Goal: Task Accomplishment & Management: Use online tool/utility

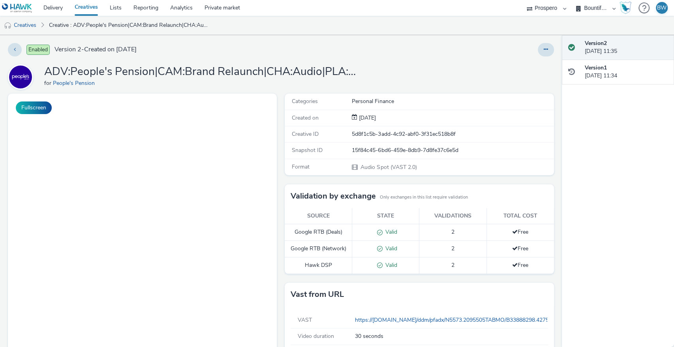
click at [281, 148] on div "Categories Personal Finance Created on 22 Aug 2025 Creative ID 5d8f1c5b-3add-4c…" at bounding box center [417, 260] width 273 height 332
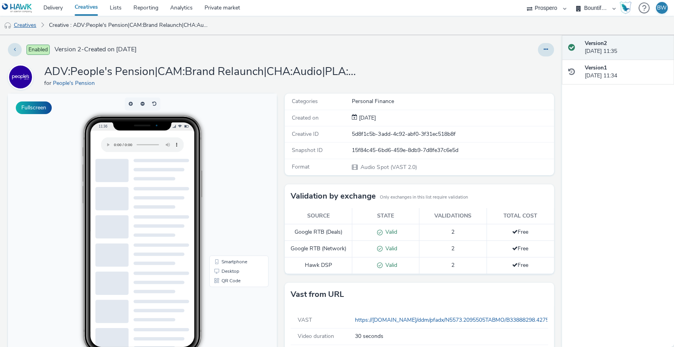
click at [19, 27] on link "Creatives" at bounding box center [20, 25] width 40 height 19
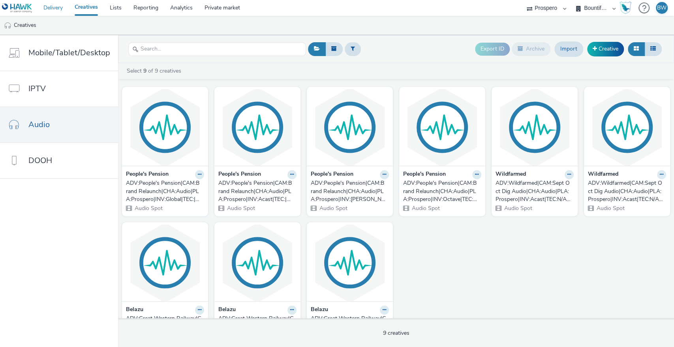
click at [55, 10] on link "Delivery" at bounding box center [52, 8] width 31 height 16
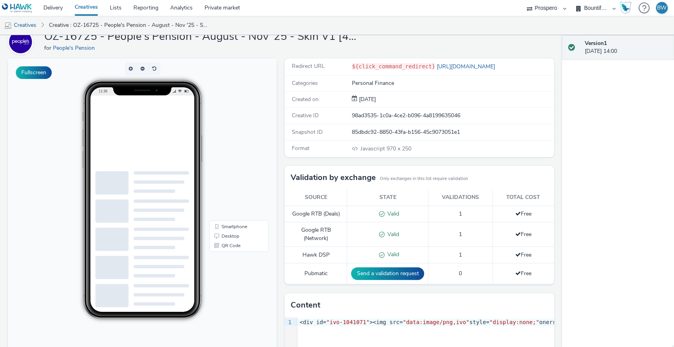
scroll to position [28, 0]
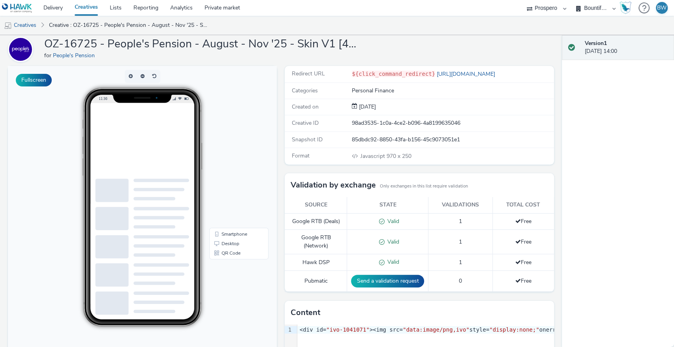
click at [199, 176] on div at bounding box center [281, 152] width 383 height 99
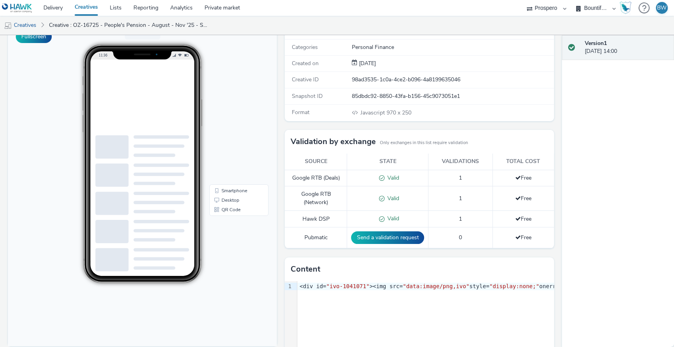
scroll to position [0, 0]
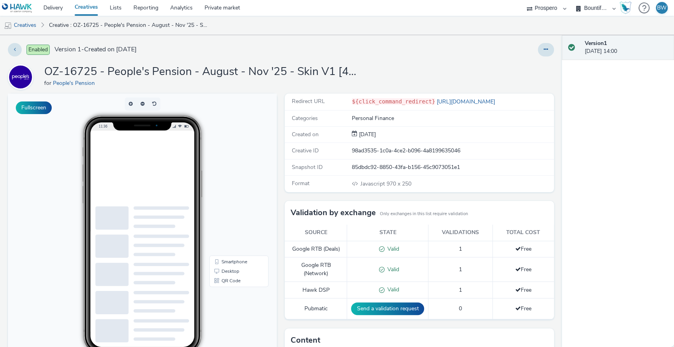
click at [204, 171] on div at bounding box center [281, 180] width 383 height 99
click at [231, 159] on div "11:36" at bounding box center [142, 234] width 188 height 239
click at [204, 169] on div at bounding box center [281, 180] width 383 height 99
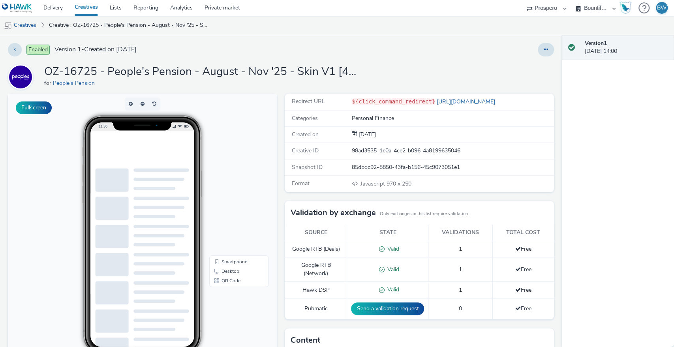
click at [538, 60] on div "Enabled Version 1 - Created on [DATE] OZ-16725 - People's Pension - August - No…" at bounding box center [281, 191] width 562 height 312
click at [544, 50] on icon at bounding box center [546, 50] width 4 height 6
click at [506, 66] on link "Edit" at bounding box center [524, 66] width 59 height 16
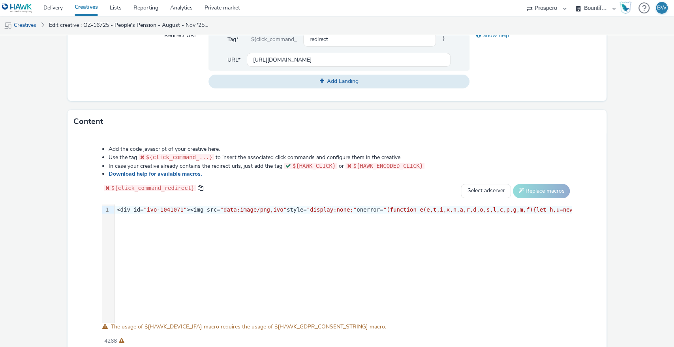
scroll to position [343, 0]
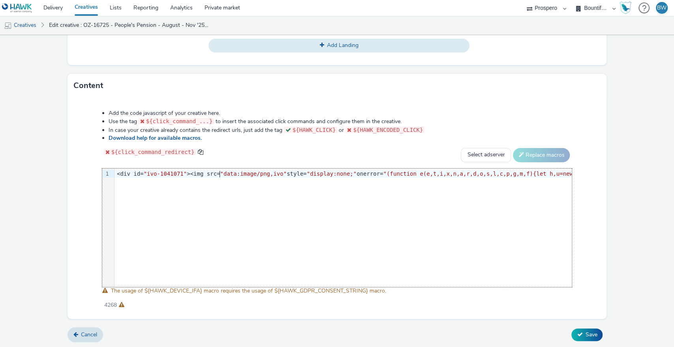
click at [220, 171] on span ""data:image/png,ivo"" at bounding box center [253, 174] width 67 height 6
copy div "<div id= "ivo-1041071" ><img src= "data:image/png,ivo" style= "display:none;" o…"
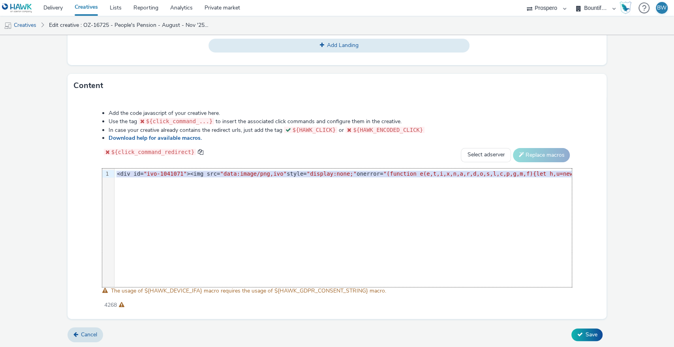
click at [254, 222] on div "9 1 › <div id= "ivo-1041071" ><img src= "data:image/png,ivo" style= "display:no…" at bounding box center [337, 228] width 470 height 118
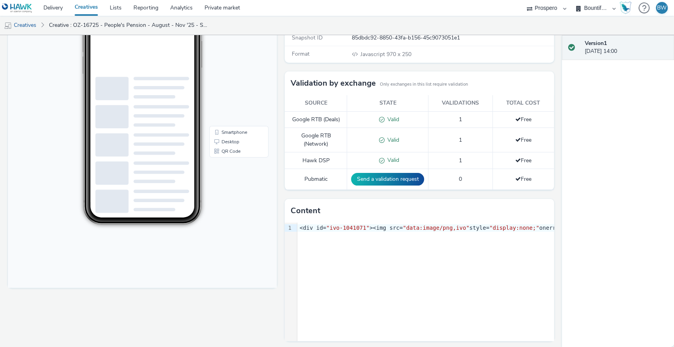
click at [276, 153] on div "Fullscreen" at bounding box center [144, 157] width 273 height 386
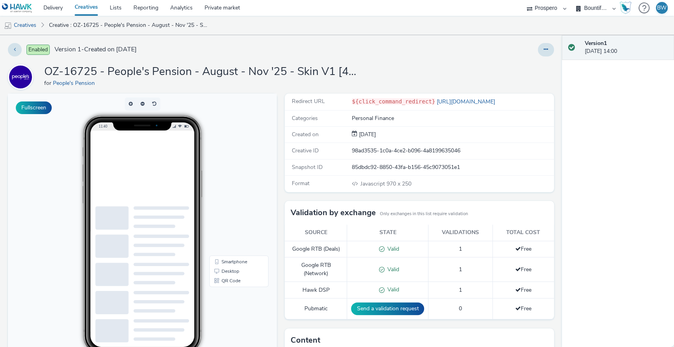
click at [274, 189] on div "Fullscreen" at bounding box center [144, 287] width 273 height 386
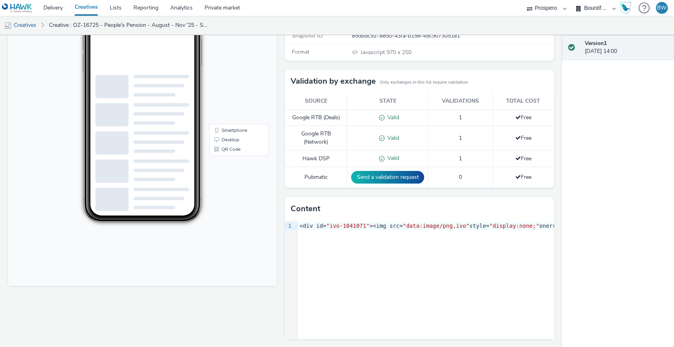
click at [292, 222] on div at bounding box center [294, 226] width 4 height 8
click at [277, 148] on div "Fullscreen" at bounding box center [144, 155] width 273 height 386
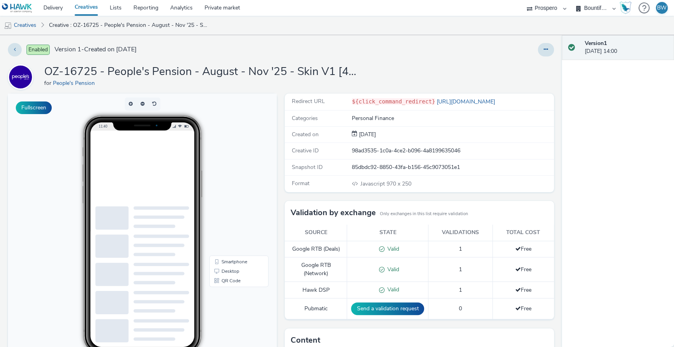
click at [223, 152] on div at bounding box center [281, 180] width 383 height 99
click at [165, 186] on div at bounding box center [281, 180] width 383 height 99
click at [226, 270] on link "Desktop" at bounding box center [239, 270] width 56 height 9
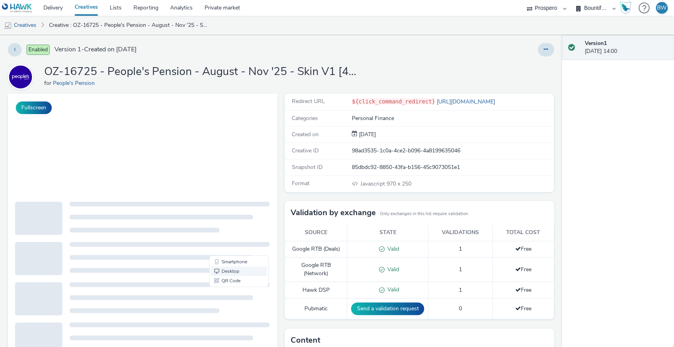
scroll to position [0, 0]
click at [174, 176] on div at bounding box center [199, 143] width 383 height 99
click at [232, 259] on link "Smartphone" at bounding box center [239, 261] width 56 height 9
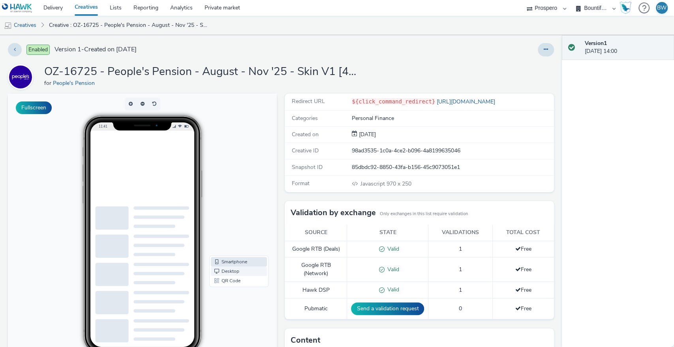
click at [230, 272] on link "Desktop" at bounding box center [239, 270] width 56 height 9
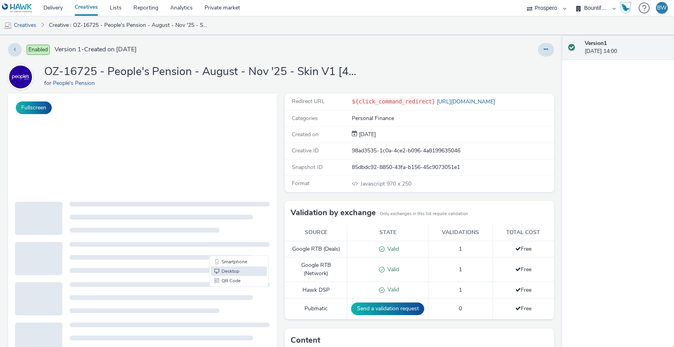
click at [238, 107] on div at bounding box center [199, 143] width 383 height 99
click at [195, 152] on div at bounding box center [199, 143] width 383 height 99
click at [381, 147] on div "98ad3535-1c0a-4ce2-b096-4a8199635046" at bounding box center [452, 151] width 201 height 8
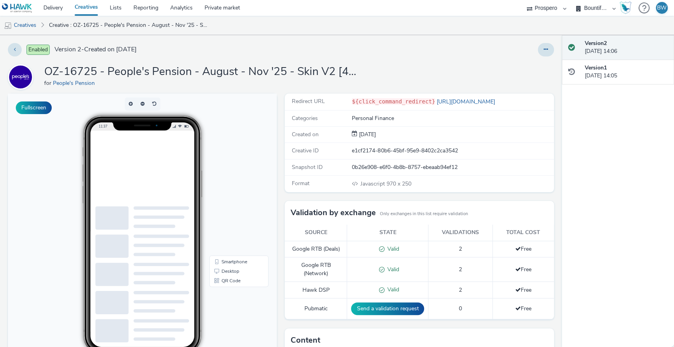
click at [191, 172] on div at bounding box center [281, 180] width 383 height 99
click at [444, 100] on link "[URL][DOMAIN_NAME]" at bounding box center [466, 101] width 63 height 7
click at [270, 184] on body "11:37 Smartphone Desktop QR Code" at bounding box center [142, 256] width 269 height 324
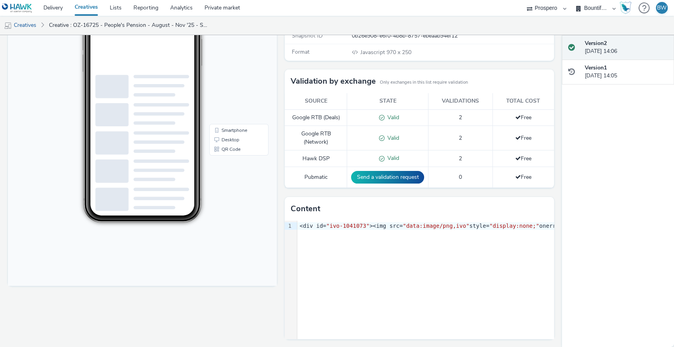
click at [277, 184] on div "Fullscreen" at bounding box center [144, 155] width 273 height 386
click at [232, 140] on link "Desktop" at bounding box center [239, 139] width 56 height 9
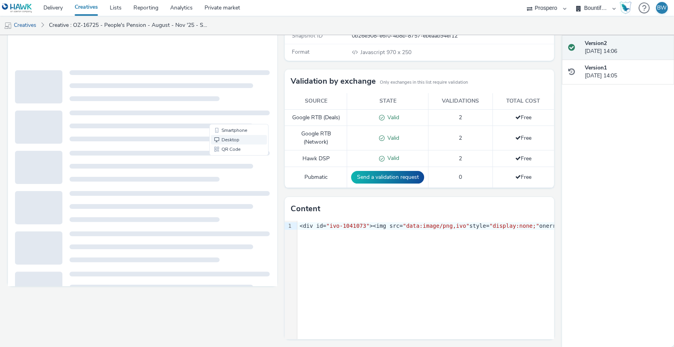
scroll to position [0, 0]
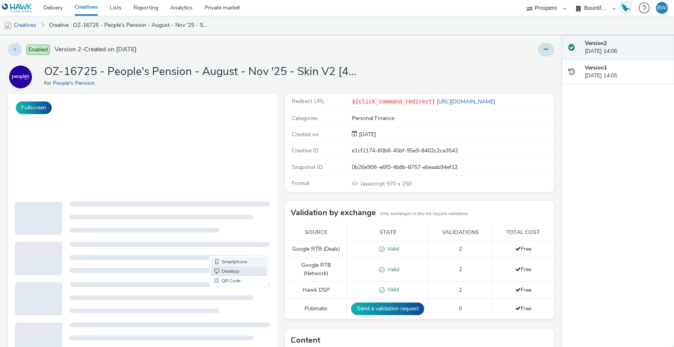
click at [238, 260] on link "Smartphone" at bounding box center [239, 261] width 56 height 9
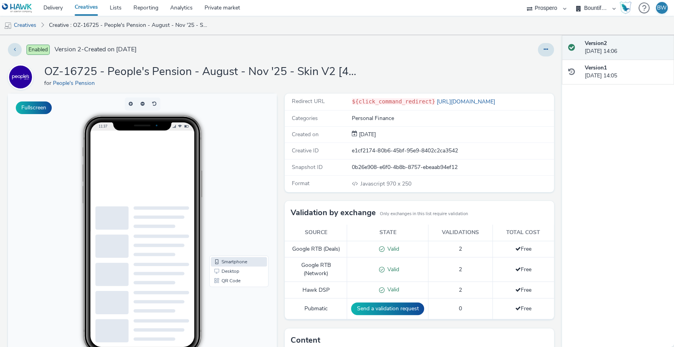
click at [309, 73] on h1 "OZ-16725 - People's Pension - August - Nov '25 - Skin V2 [427344088]" at bounding box center [202, 71] width 316 height 15
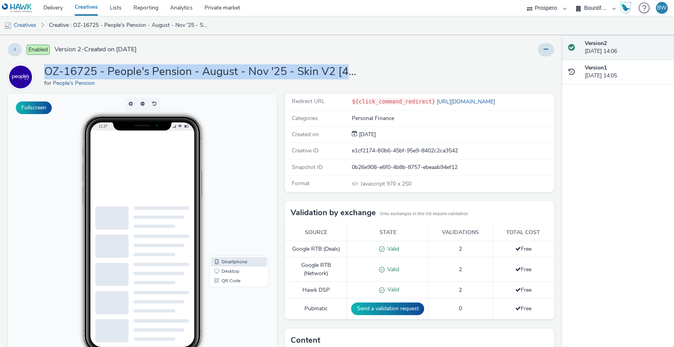
click at [309, 73] on h1 "OZ-16725 - People's Pension - August - Nov '25 - Skin V2 [427344088]" at bounding box center [202, 71] width 316 height 15
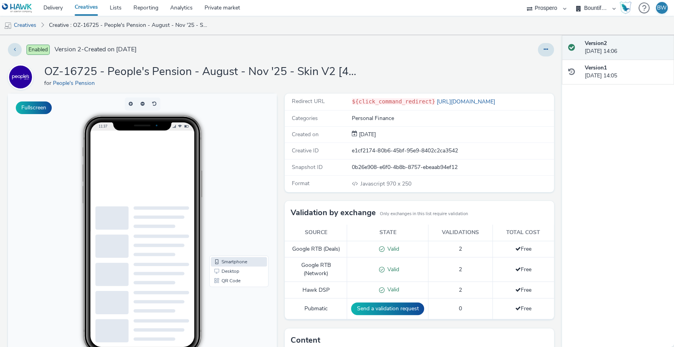
click at [281, 116] on div "Redirect URL ${click_command_redirect} https://thepeoplespension.co.uk Categori…" at bounding box center [417, 287] width 273 height 386
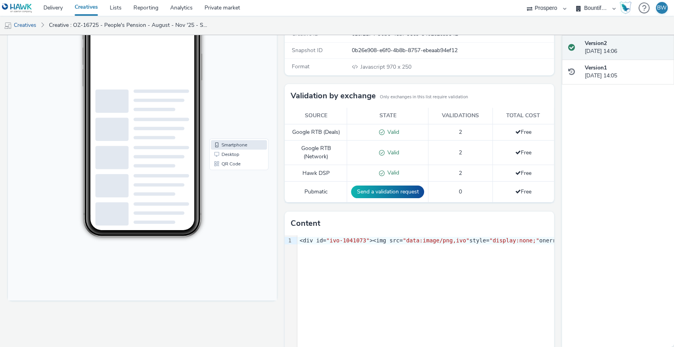
scroll to position [131, 0]
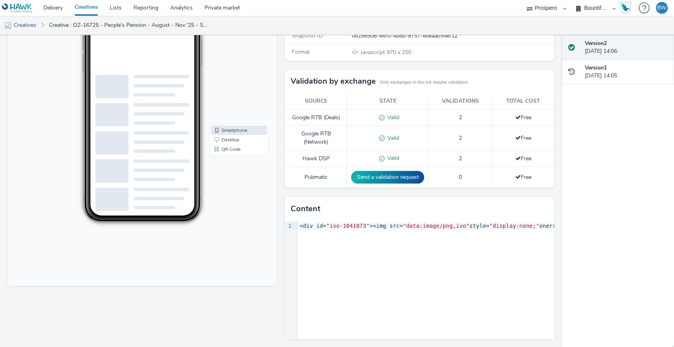
click at [277, 192] on div "Fullscreen" at bounding box center [144, 155] width 273 height 386
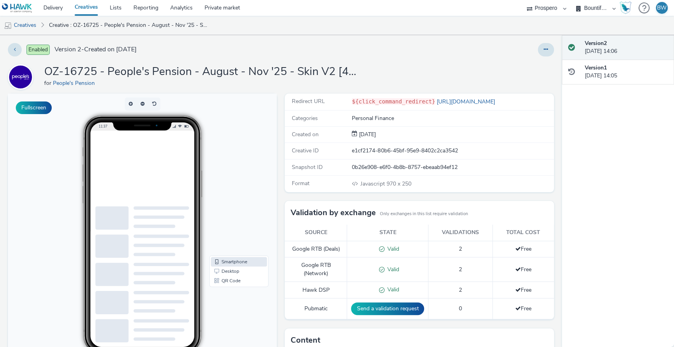
click at [177, 191] on div at bounding box center [281, 180] width 383 height 99
click at [210, 178] on div at bounding box center [281, 180] width 383 height 99
click at [192, 152] on div at bounding box center [281, 180] width 383 height 99
click at [193, 178] on div at bounding box center [281, 180] width 383 height 99
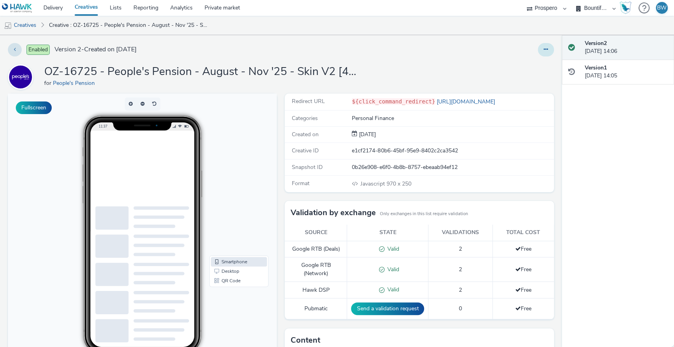
click at [538, 45] on button at bounding box center [546, 49] width 16 height 13
click at [521, 62] on link "Edit" at bounding box center [524, 66] width 59 height 16
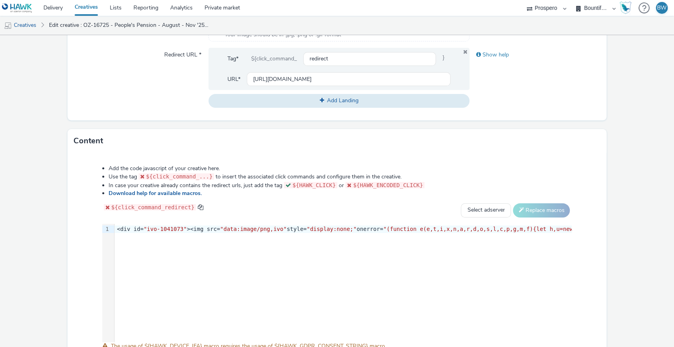
scroll to position [343, 0]
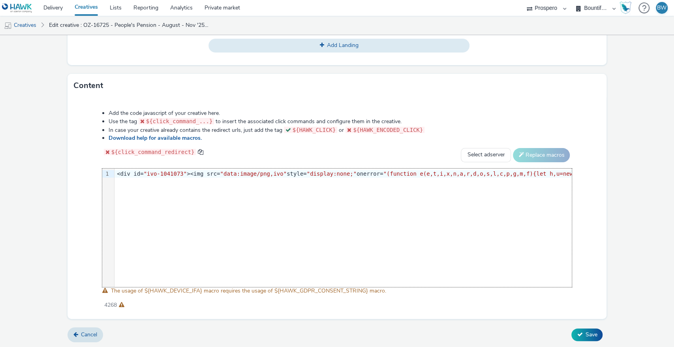
click at [198, 181] on div "9 1 › <div id= "ivo-1041073" ><img src= "data:image/png,ivo" style= "display:no…" at bounding box center [337, 228] width 470 height 118
click at [220, 174] on span ""data:image/png,ivo"" at bounding box center [253, 174] width 67 height 6
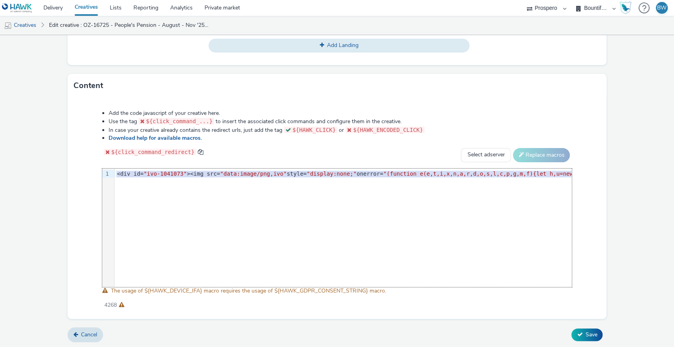
click at [220, 174] on span ""data:image/png,ivo"" at bounding box center [253, 174] width 67 height 6
copy div "<div id= "ivo-1041073" ><img src= "data:image/png,ivo" style= "display:none;" o…"
click at [45, 193] on form "Edit creative General Advertiser * People's Pension Name * OZ-16725 - People's …" at bounding box center [337, 21] width 674 height 656
drag, startPoint x: 204, startPoint y: 287, endPoint x: 303, endPoint y: 289, distance: 99.1
click at [303, 289] on span "The usage of ${HAWK_DEVICE_IFA} macro requires the usage of ${HAWK_GDPR_CONSENT…" at bounding box center [248, 290] width 275 height 7
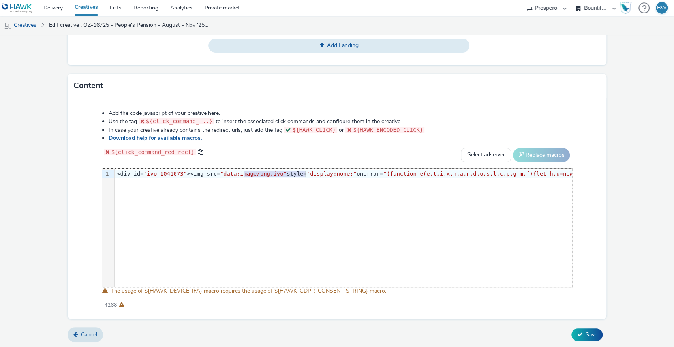
click at [303, 289] on span "The usage of ${HAWK_DEVICE_IFA} macro requires the usage of ${HAWK_GDPR_CONSENT…" at bounding box center [248, 290] width 275 height 7
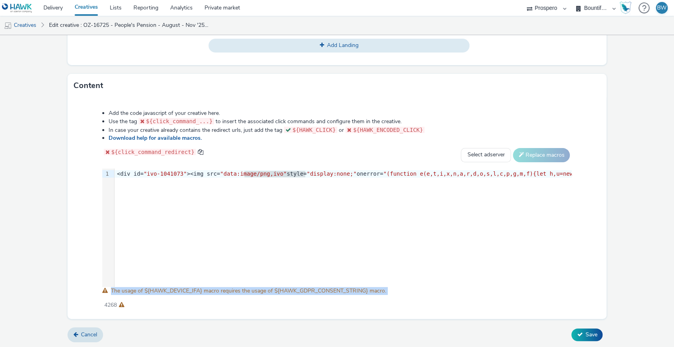
click at [303, 289] on span "The usage of ${HAWK_DEVICE_IFA} macro requires the usage of ${HAWK_GDPR_CONSENT…" at bounding box center [248, 290] width 275 height 7
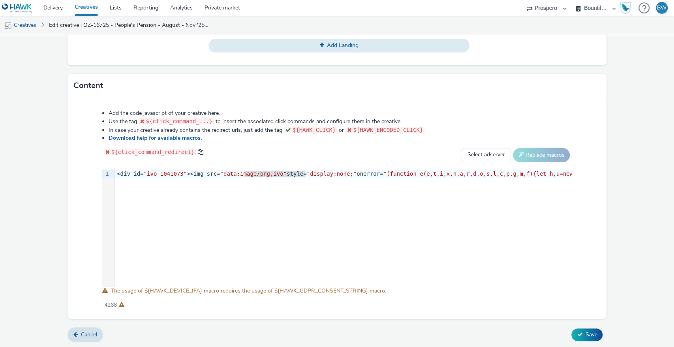
click at [118, 304] on div "4268" at bounding box center [337, 303] width 470 height 11
click at [121, 302] on span "Maximum recommended length: 3000 characters." at bounding box center [122, 305] width 6 height 6
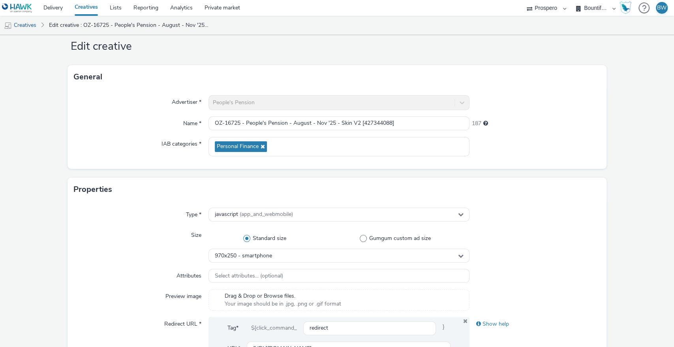
scroll to position [0, 0]
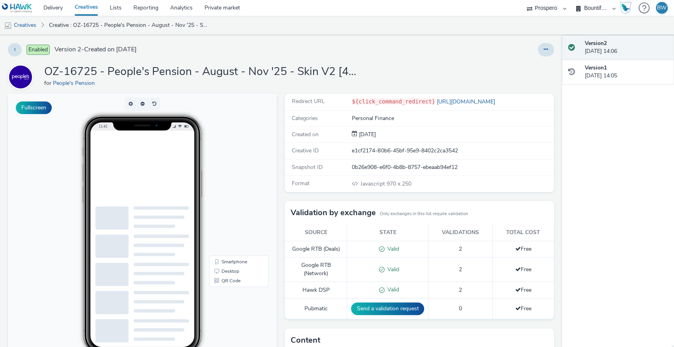
scroll to position [19, 0]
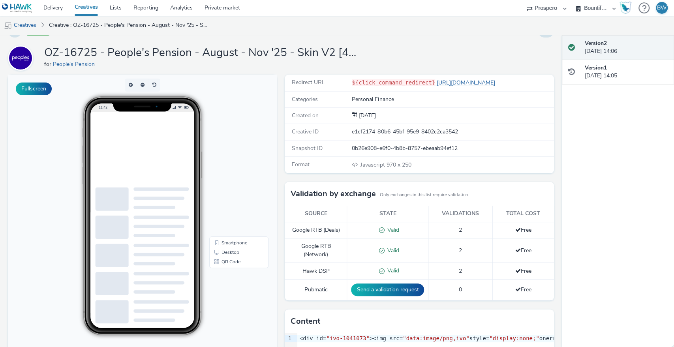
click at [446, 81] on link "[URL][DOMAIN_NAME]" at bounding box center [466, 82] width 63 height 7
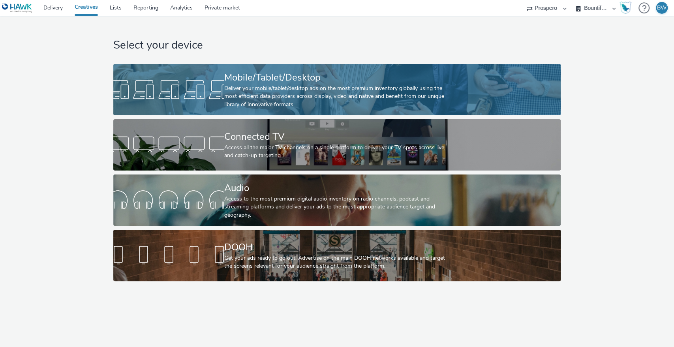
click at [240, 87] on div "Deliver your mobile/tablet/desktop ads on the most premium inventory globally u…" at bounding box center [335, 96] width 222 height 24
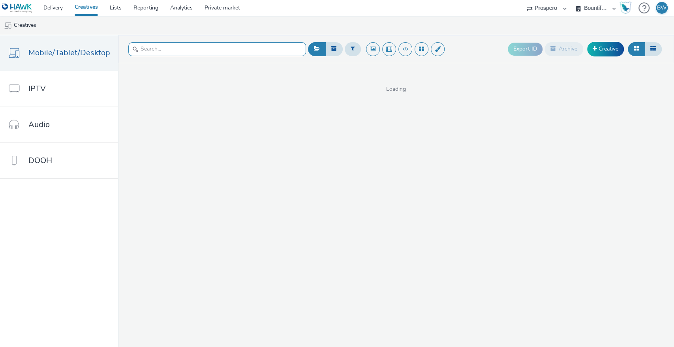
click at [186, 50] on input "text" at bounding box center [217, 49] width 178 height 14
paste input "OZ-16725 - People's Pension - August - Nov '25 - Skin V2 [427344088]"
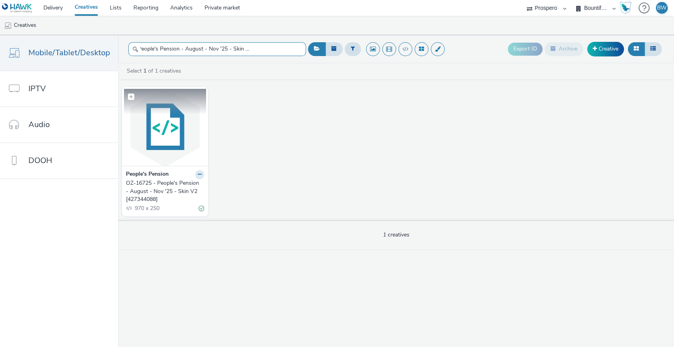
type input "OZ-16725 - People's Pension - August - Nov '25 - Skin V2 [427344088]"
click at [169, 126] on img at bounding box center [165, 127] width 82 height 77
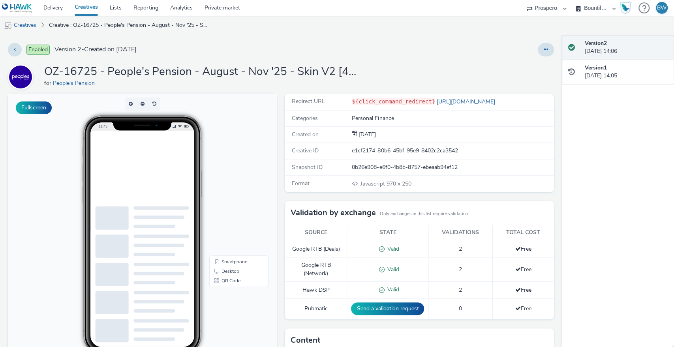
click at [274, 135] on div "Fullscreen" at bounding box center [144, 287] width 273 height 386
click at [634, 75] on div "Version 1 26 August 2025, 14:05" at bounding box center [626, 72] width 83 height 16
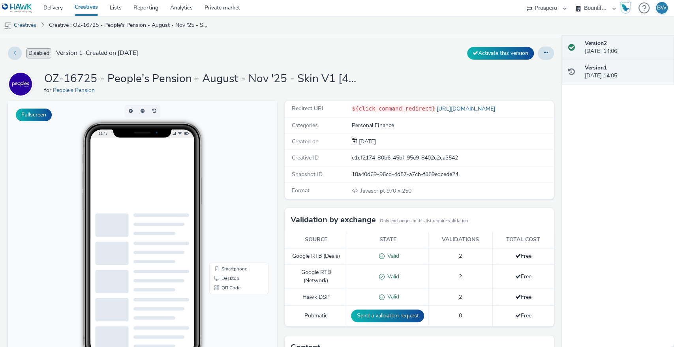
click at [621, 51] on div "Version 2 26 August 2025, 14:06" at bounding box center [626, 47] width 83 height 16
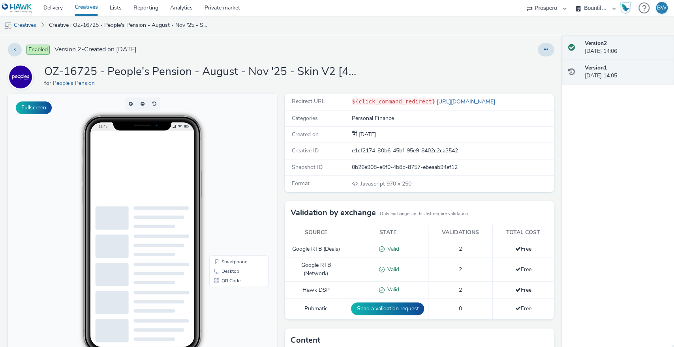
click at [619, 71] on div "Version 1 26 August 2025, 14:05" at bounding box center [626, 72] width 83 height 16
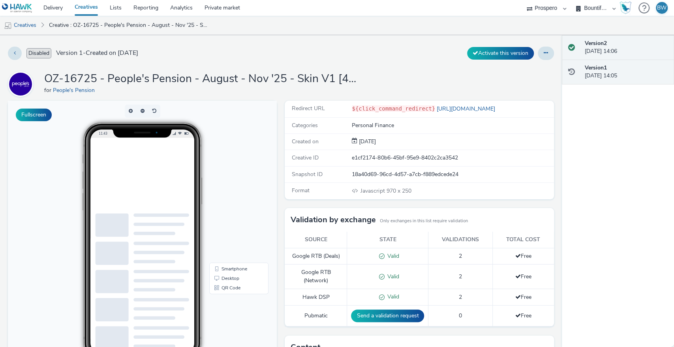
click at [617, 48] on div "Version 2 26 August 2025, 14:06" at bounding box center [626, 47] width 83 height 16
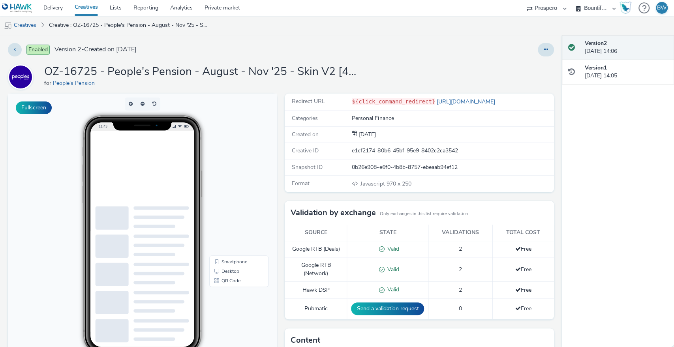
scroll to position [131, 0]
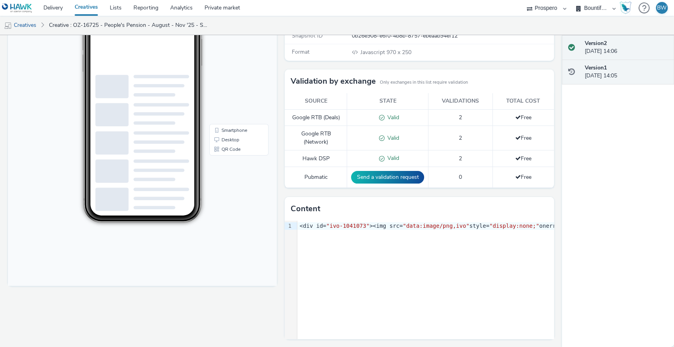
click at [609, 78] on div "Version 1 26 August 2025, 14:05" at bounding box center [626, 72] width 83 height 16
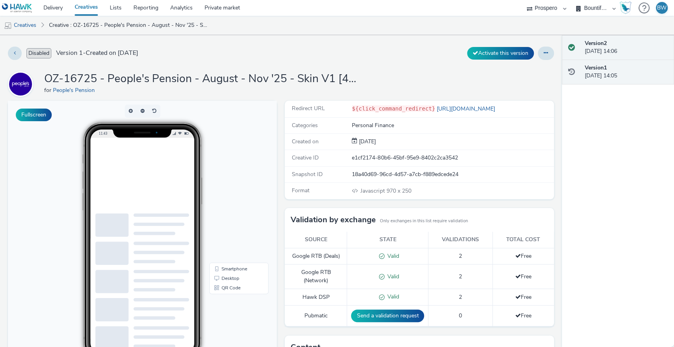
click at [602, 53] on div "Version 2 26 August 2025, 14:06" at bounding box center [626, 47] width 83 height 16
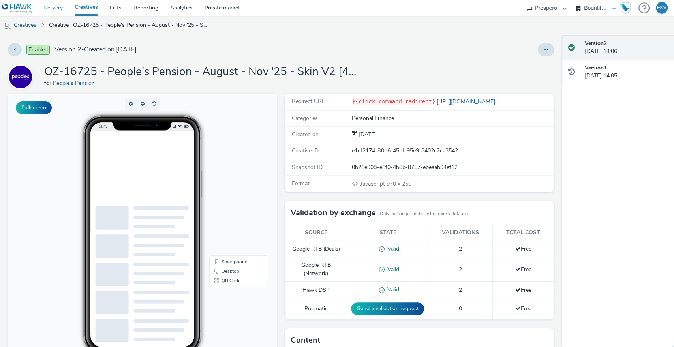
click at [51, 9] on link "Delivery" at bounding box center [52, 8] width 31 height 16
